Goal: Browse casually: Explore the website without a specific task or goal

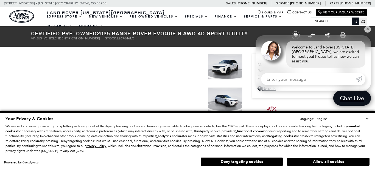
scroll to position [38, 0]
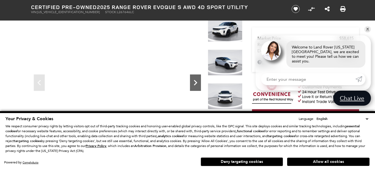
click at [193, 79] on icon "Next" at bounding box center [195, 82] width 11 height 11
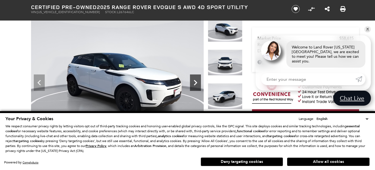
click at [193, 79] on icon "Next" at bounding box center [195, 82] width 11 height 11
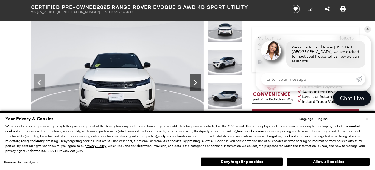
click at [193, 79] on icon "Next" at bounding box center [195, 82] width 11 height 11
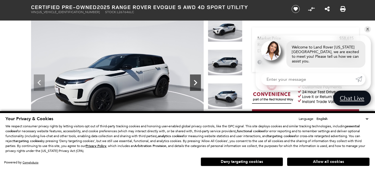
click at [193, 79] on icon "Next" at bounding box center [195, 82] width 11 height 11
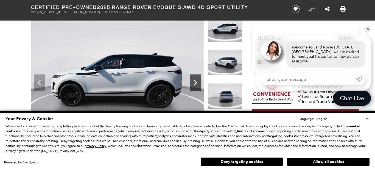
click at [193, 79] on icon "Next" at bounding box center [195, 82] width 11 height 11
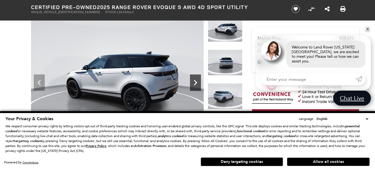
click at [193, 79] on icon "Next" at bounding box center [195, 82] width 11 height 11
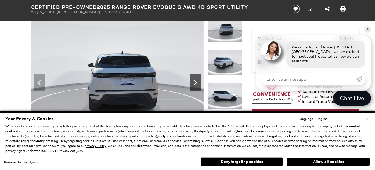
click at [193, 79] on icon "Next" at bounding box center [195, 82] width 11 height 11
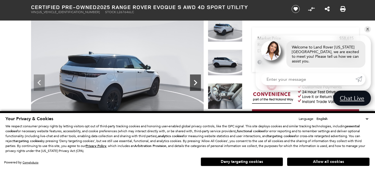
click at [193, 79] on icon "Next" at bounding box center [195, 82] width 11 height 11
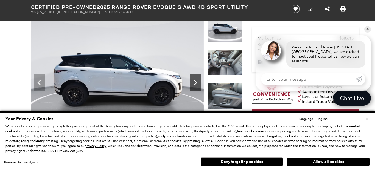
click at [193, 87] on icon "Next" at bounding box center [195, 82] width 11 height 11
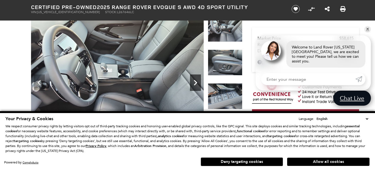
click at [193, 87] on icon "Next" at bounding box center [195, 82] width 11 height 11
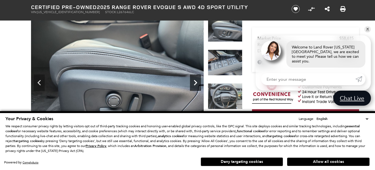
click at [193, 87] on icon "Next" at bounding box center [195, 82] width 11 height 11
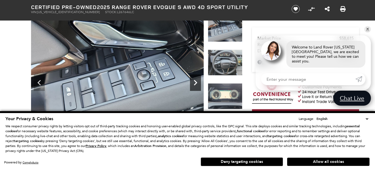
click at [193, 87] on icon "Next" at bounding box center [195, 82] width 11 height 11
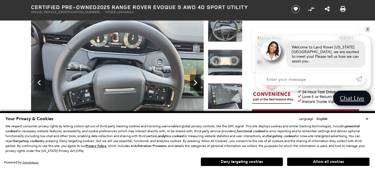
click at [193, 87] on icon "Next" at bounding box center [195, 82] width 11 height 11
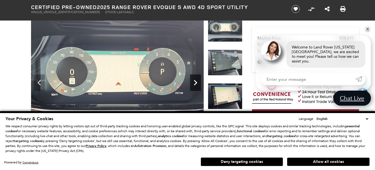
click at [193, 87] on icon "Next" at bounding box center [195, 82] width 11 height 11
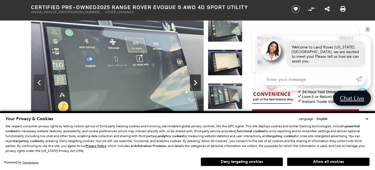
click at [193, 87] on icon "Next" at bounding box center [195, 82] width 11 height 11
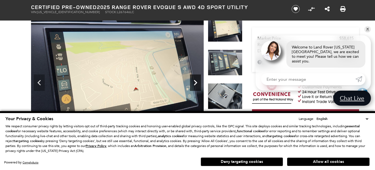
click at [193, 87] on icon "Next" at bounding box center [195, 82] width 11 height 11
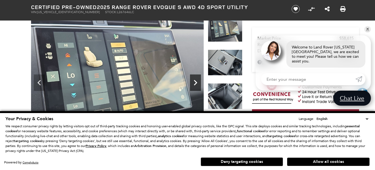
click at [193, 87] on icon "Next" at bounding box center [195, 82] width 11 height 11
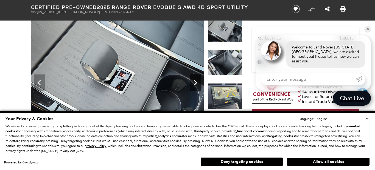
click at [193, 87] on icon "Next" at bounding box center [195, 82] width 11 height 11
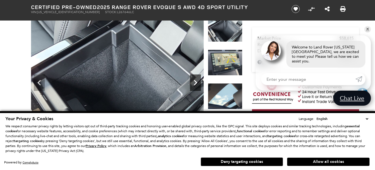
click at [193, 87] on icon "Next" at bounding box center [195, 82] width 11 height 11
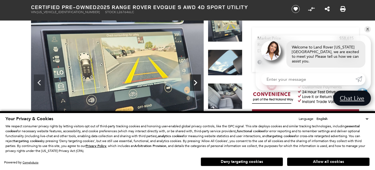
click at [193, 87] on icon "Next" at bounding box center [195, 82] width 11 height 11
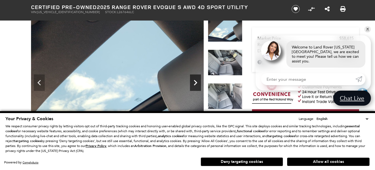
click at [193, 87] on icon "Next" at bounding box center [195, 82] width 11 height 11
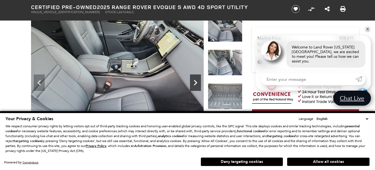
click at [193, 87] on icon "Next" at bounding box center [195, 82] width 11 height 11
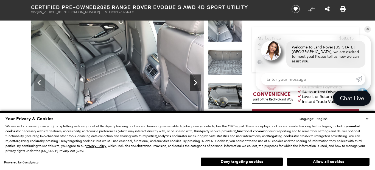
click at [193, 87] on icon "Next" at bounding box center [195, 82] width 11 height 11
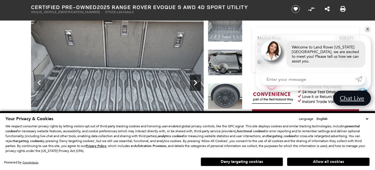
click at [193, 87] on icon "Next" at bounding box center [195, 82] width 11 height 11
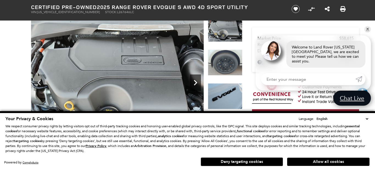
click at [193, 87] on icon "Next" at bounding box center [195, 82] width 11 height 11
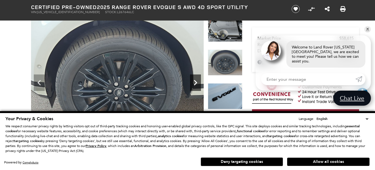
click at [193, 87] on icon "Next" at bounding box center [195, 82] width 11 height 11
